Goal: Contribute content

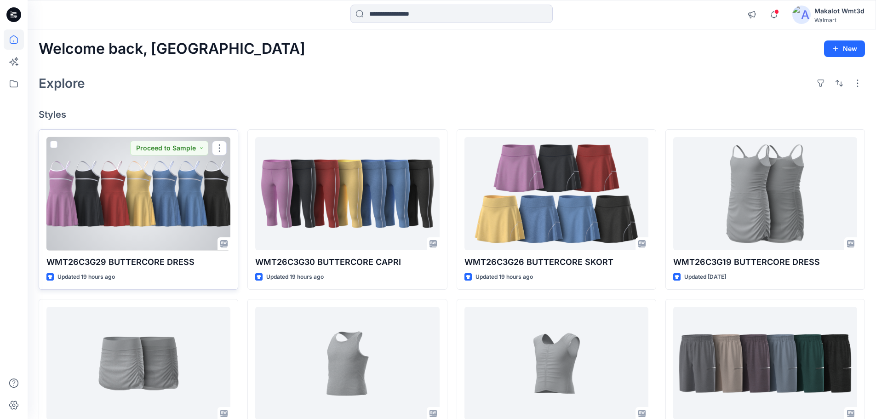
click at [160, 202] on div at bounding box center [138, 194] width 184 height 114
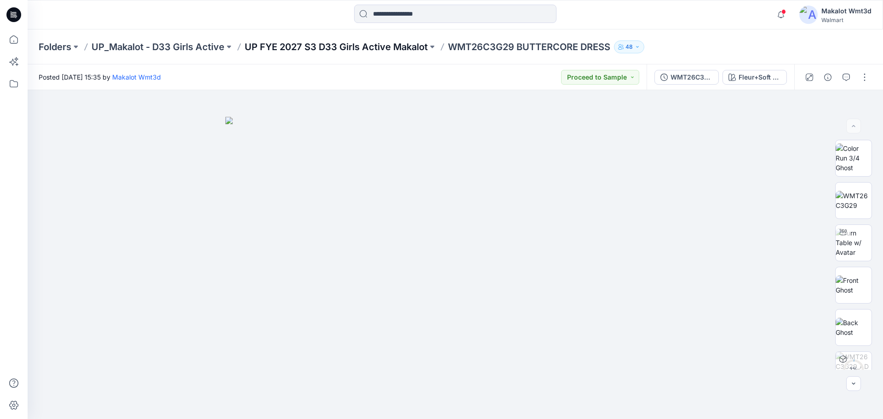
click at [366, 47] on p "UP FYE 2027 S3 D33 Girls Active Makalot" at bounding box center [336, 46] width 183 height 13
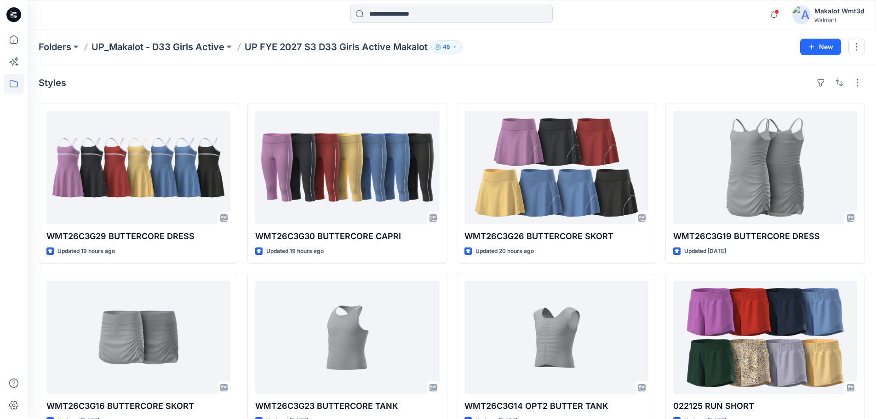
click at [432, 85] on div "Styles" at bounding box center [452, 82] width 827 height 15
click at [319, 83] on div "Styles" at bounding box center [452, 82] width 827 height 15
click at [339, 44] on p "UP FYE 2027 S3 D33 Girls Active Makalot" at bounding box center [336, 46] width 183 height 13
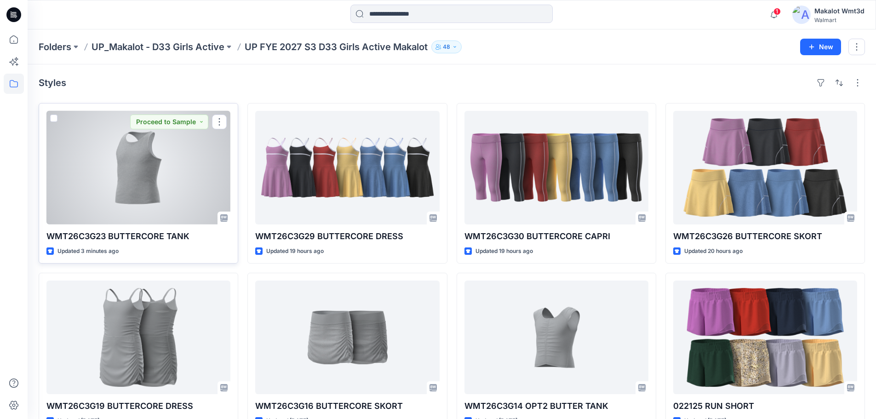
click at [194, 192] on div at bounding box center [138, 168] width 184 height 114
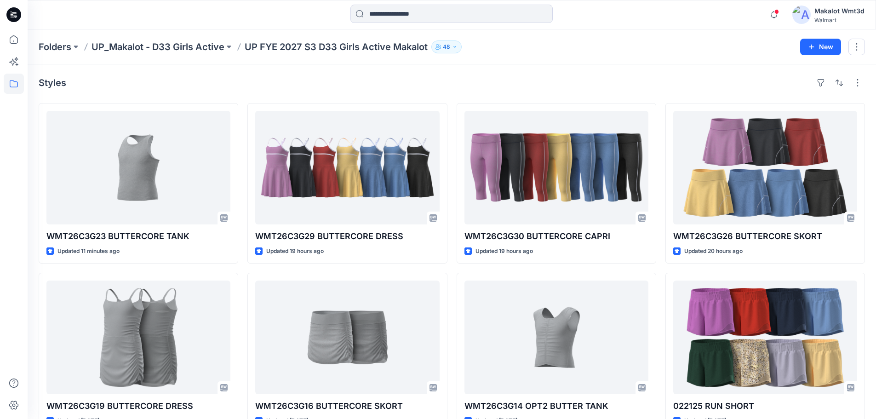
click at [309, 81] on div "Styles" at bounding box center [452, 82] width 827 height 15
click at [423, 69] on div "Styles WMT26C3G23 BUTTERCORE TANK Updated 11 minutes ago WMT26C3G19 BUTTERCORE …" at bounding box center [452, 339] width 849 height 550
click at [404, 77] on div "Styles" at bounding box center [452, 82] width 827 height 15
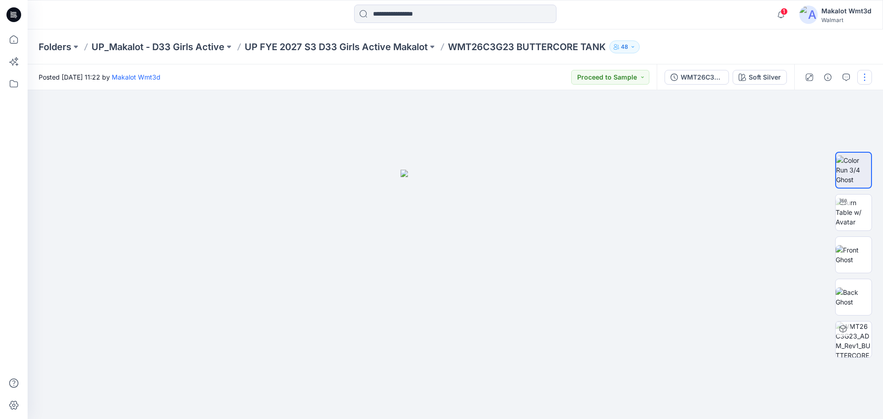
click at [864, 75] on button "button" at bounding box center [865, 77] width 15 height 15
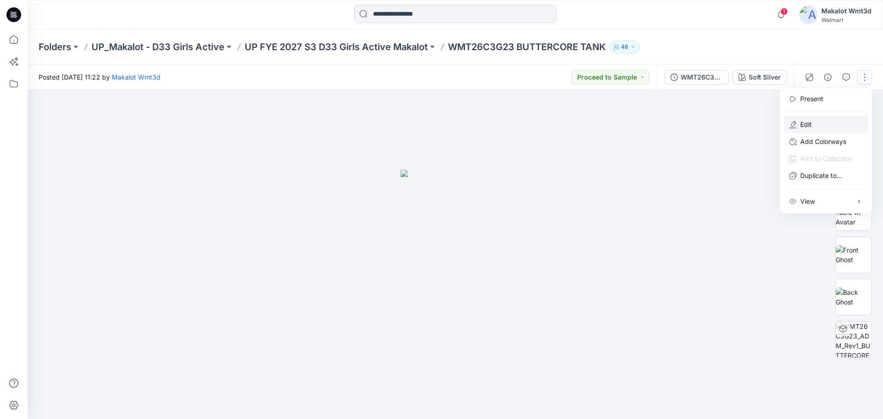
click at [829, 123] on button "Edit" at bounding box center [826, 124] width 85 height 17
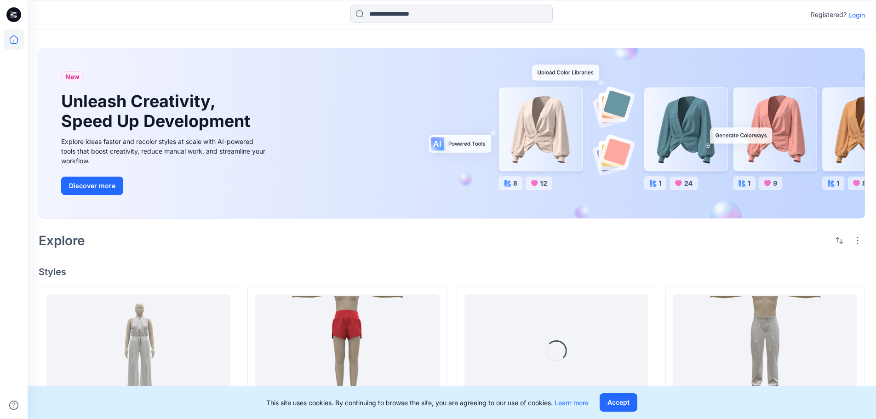
click at [860, 14] on p "Login" at bounding box center [857, 15] width 17 height 10
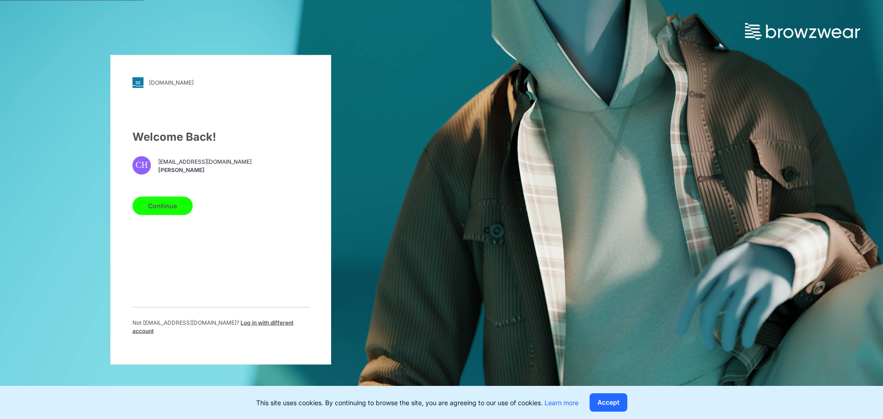
click at [161, 215] on button "Continue" at bounding box center [162, 205] width 60 height 18
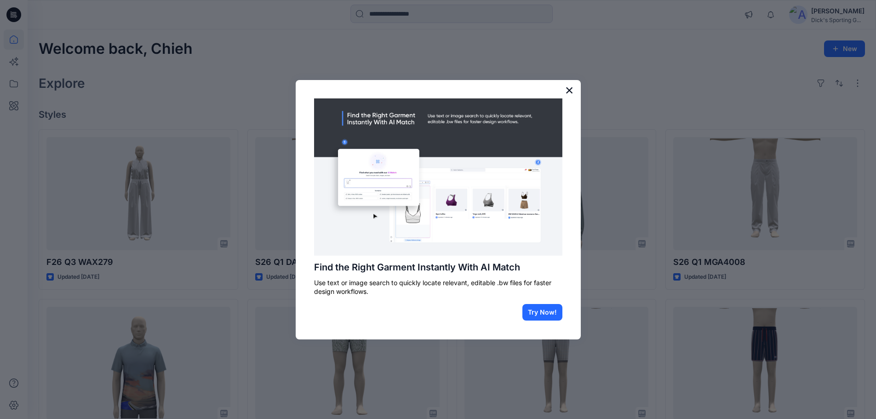
click at [570, 92] on button "×" at bounding box center [569, 90] width 9 height 15
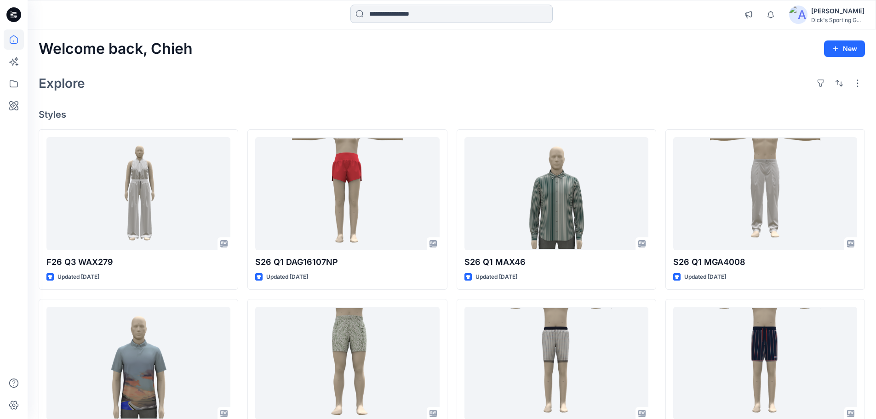
click at [434, 12] on input at bounding box center [452, 14] width 202 height 18
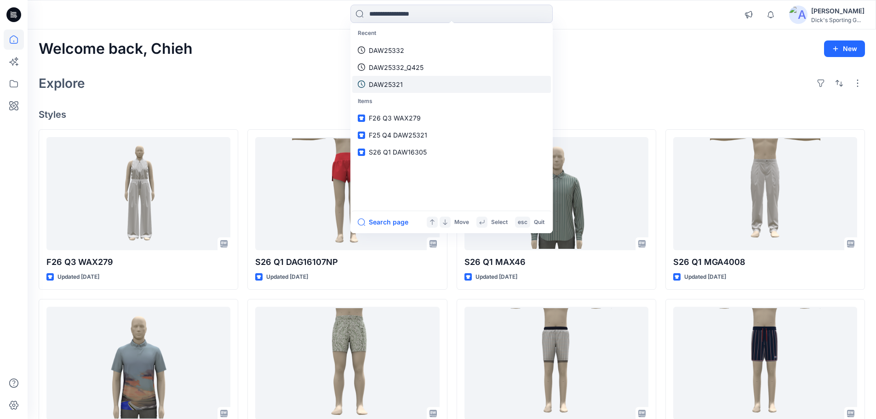
paste input "**********"
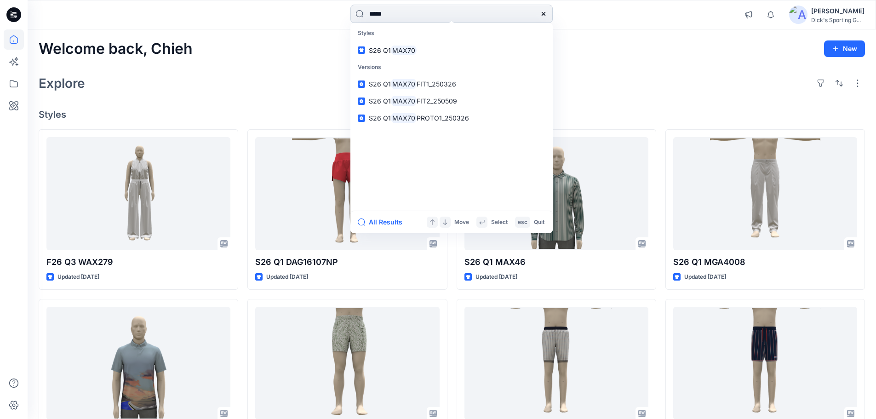
click at [410, 15] on input "*****" at bounding box center [452, 14] width 202 height 18
type input "***"
click at [266, 63] on div "Welcome back, Chieh New Explore Styles F26 Q3 WAX279 Updated [DATE] F26 Q3 MVG1…" at bounding box center [452, 351] width 849 height 644
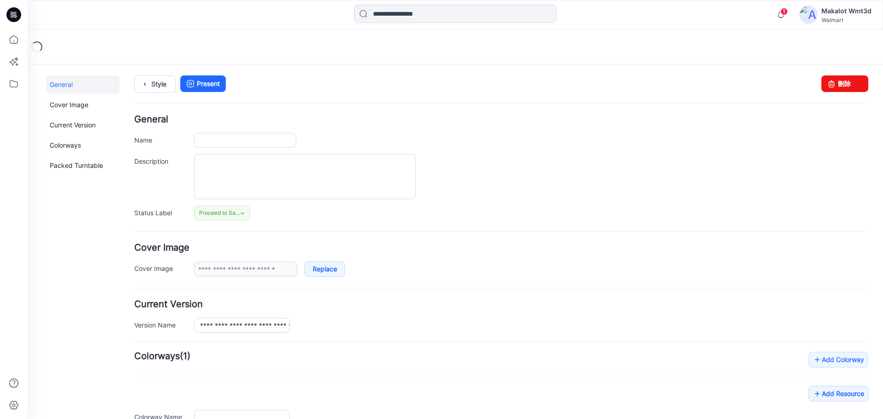
type input "**********"
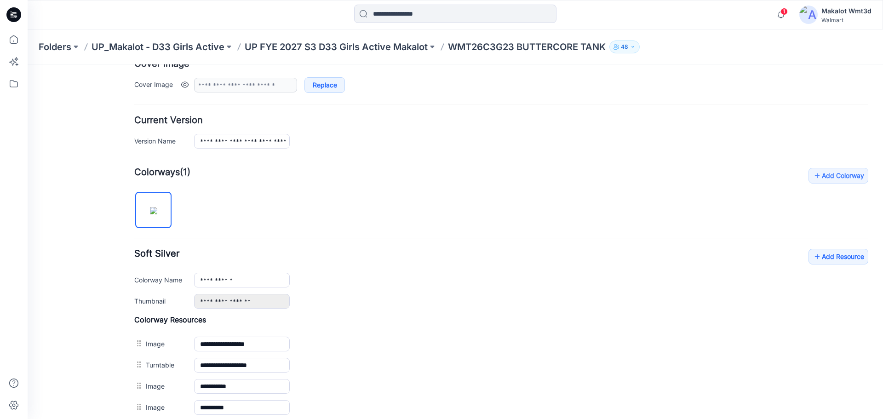
scroll to position [310, 0]
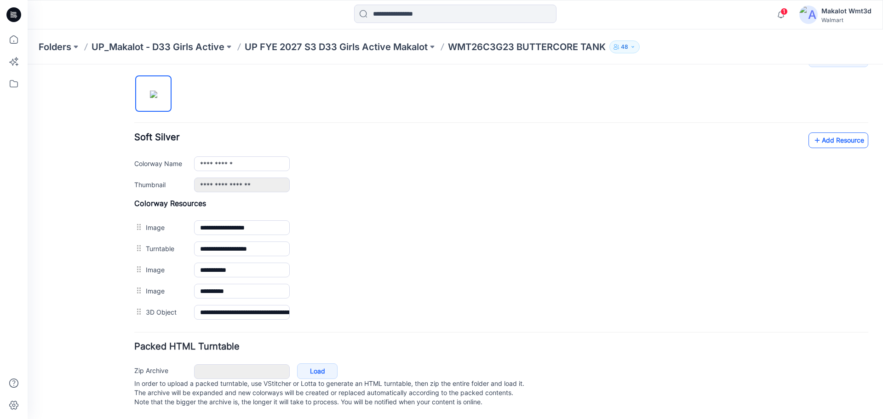
click at [821, 132] on link "Add Resource" at bounding box center [839, 140] width 60 height 16
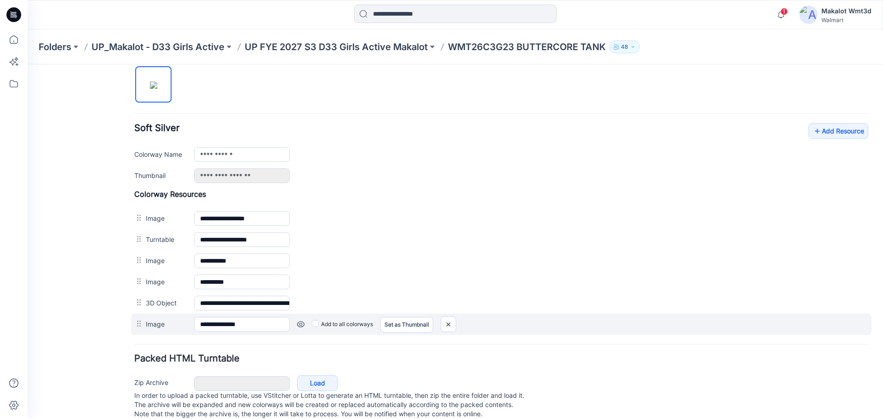
click at [340, 325] on label "Add to all colorways" at bounding box center [342, 324] width 61 height 15
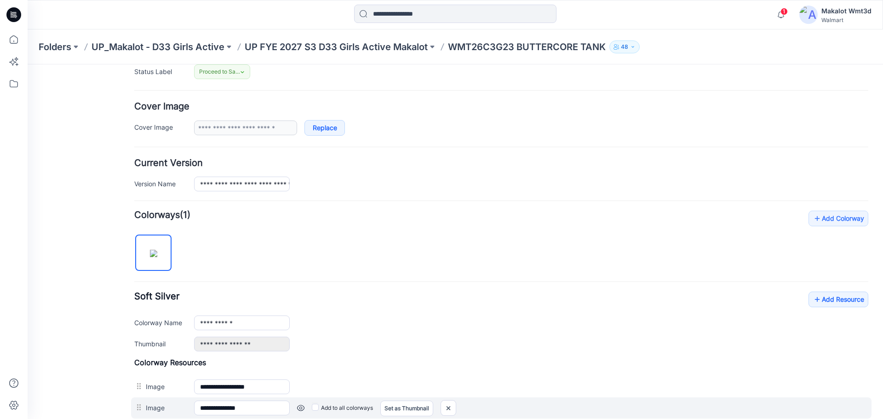
scroll to position [0, 0]
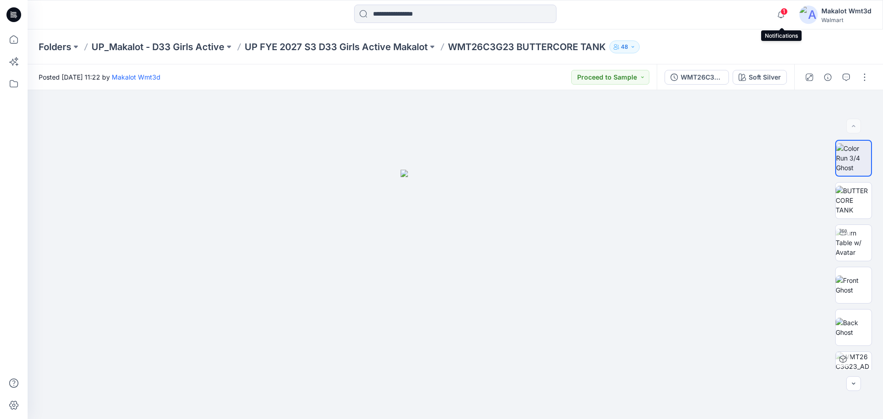
click at [783, 9] on span "1" at bounding box center [784, 11] width 7 height 7
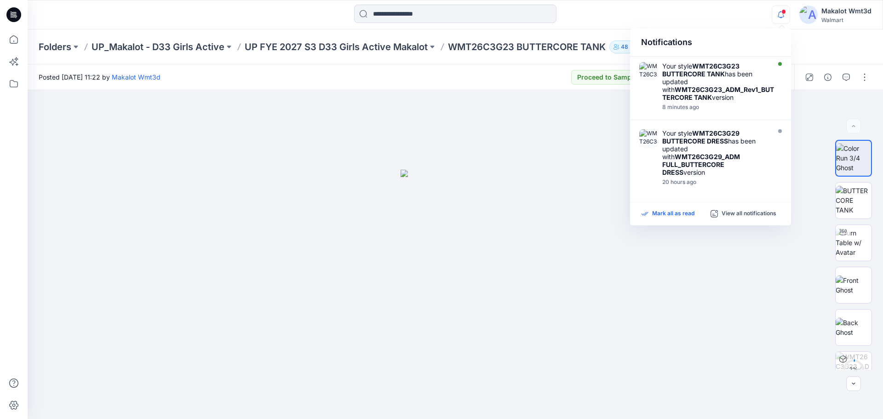
click at [669, 211] on p "Mark all as read" at bounding box center [673, 214] width 42 height 8
click at [747, 15] on div "Notifications Your style WMT26C3G23 BUTTERCORE TANK has been updated with WMT26…" at bounding box center [455, 15] width 855 height 20
